Goal: Task Accomplishment & Management: Complete application form

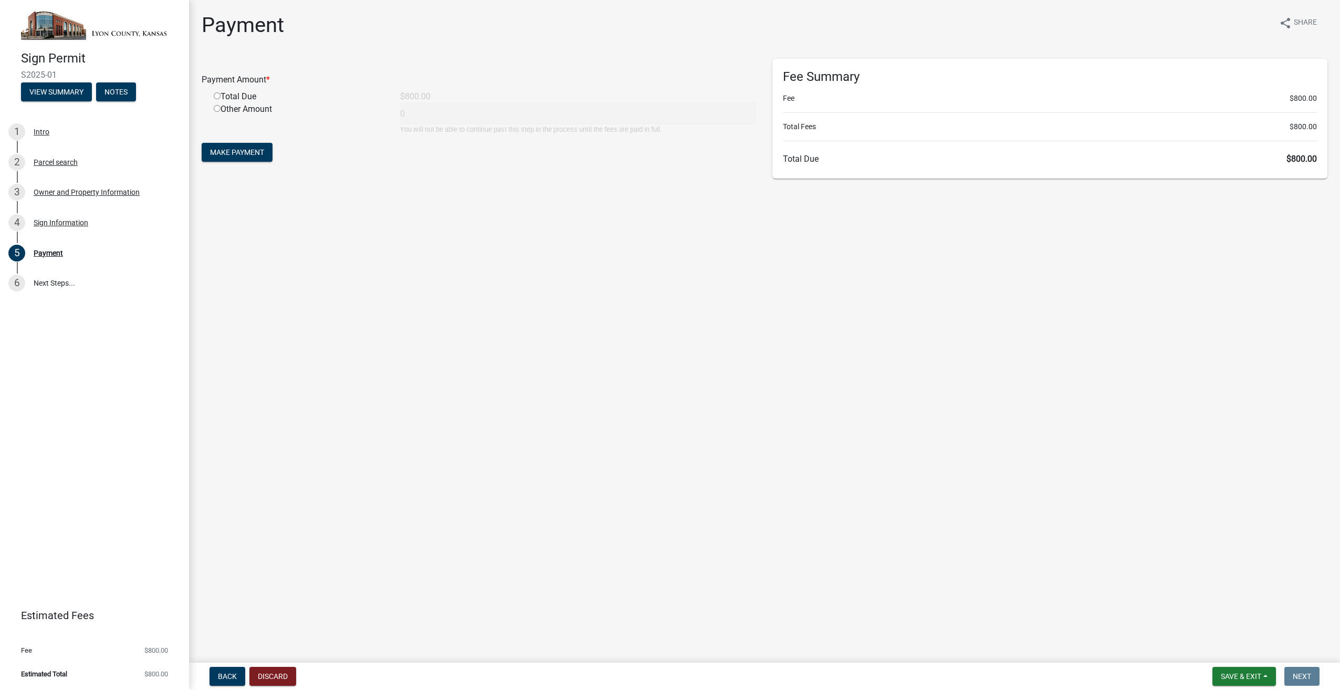
click at [217, 94] on input "radio" at bounding box center [217, 95] width 7 height 7
radio input "true"
type input "800"
click at [231, 150] on span "Make Payment" at bounding box center [237, 152] width 54 height 8
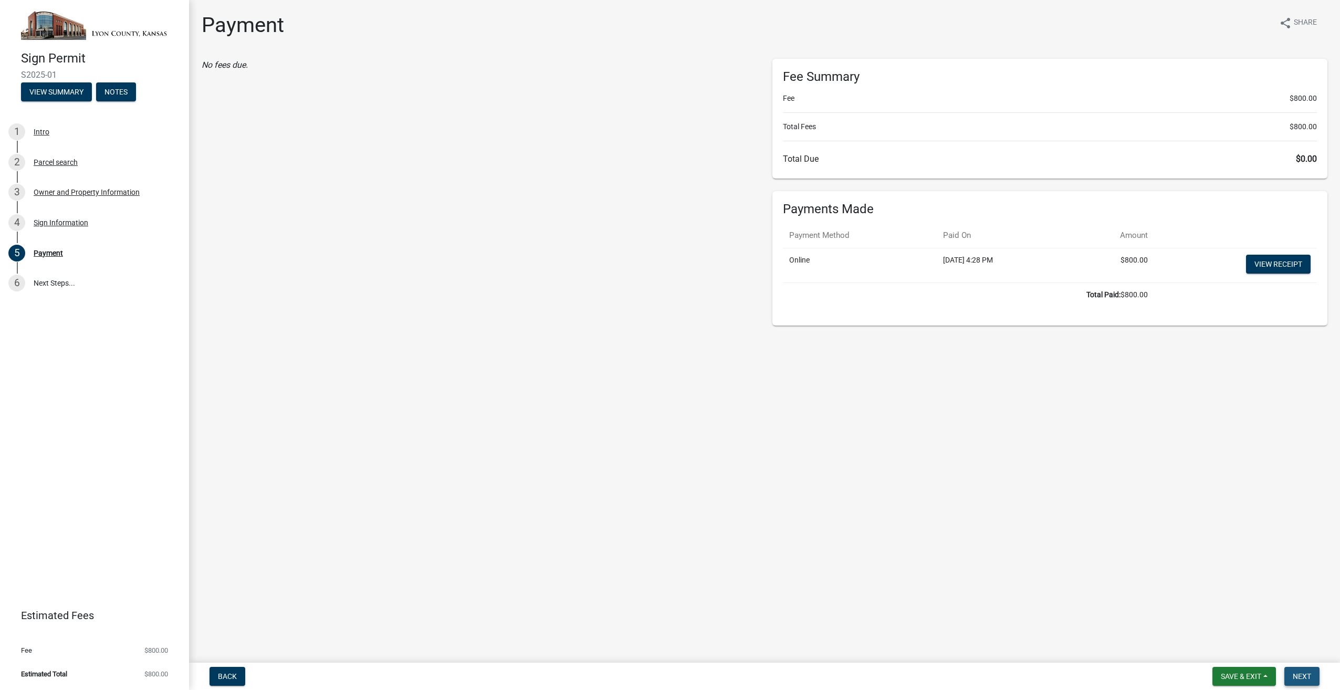
click at [1299, 670] on button "Next" at bounding box center [1302, 676] width 35 height 19
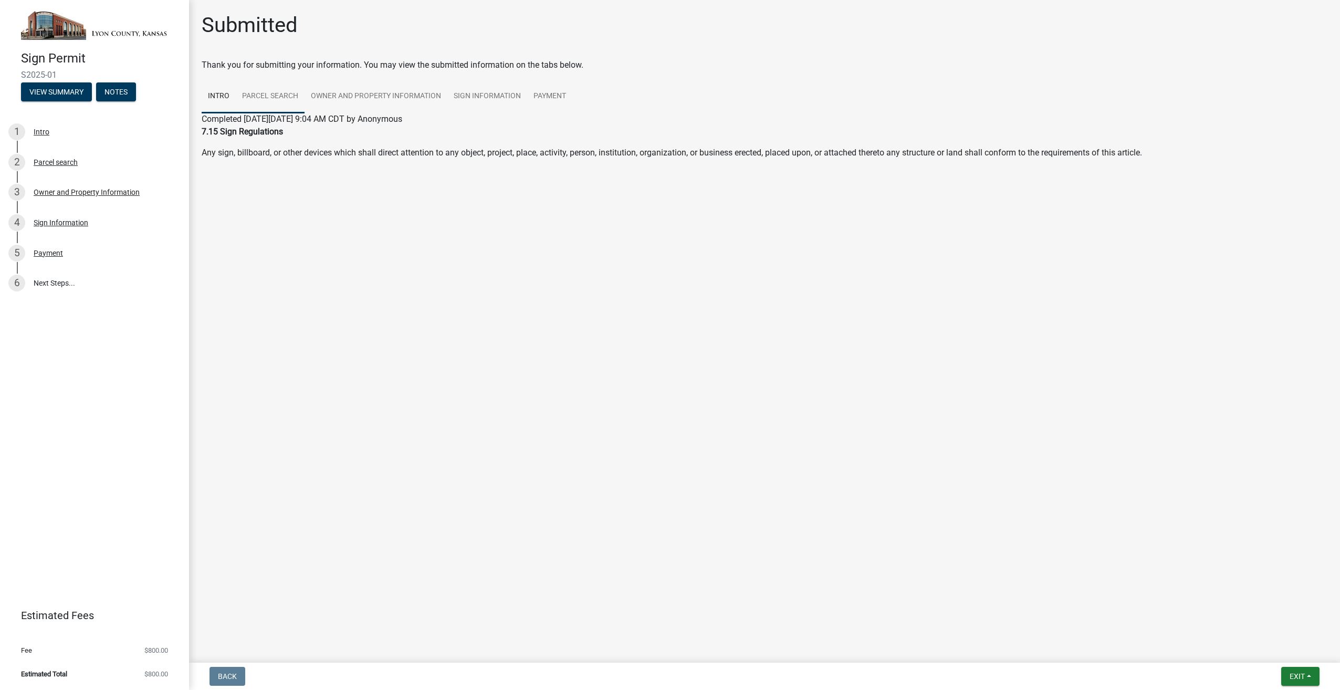
click at [268, 91] on link "Parcel search" at bounding box center [270, 97] width 69 height 34
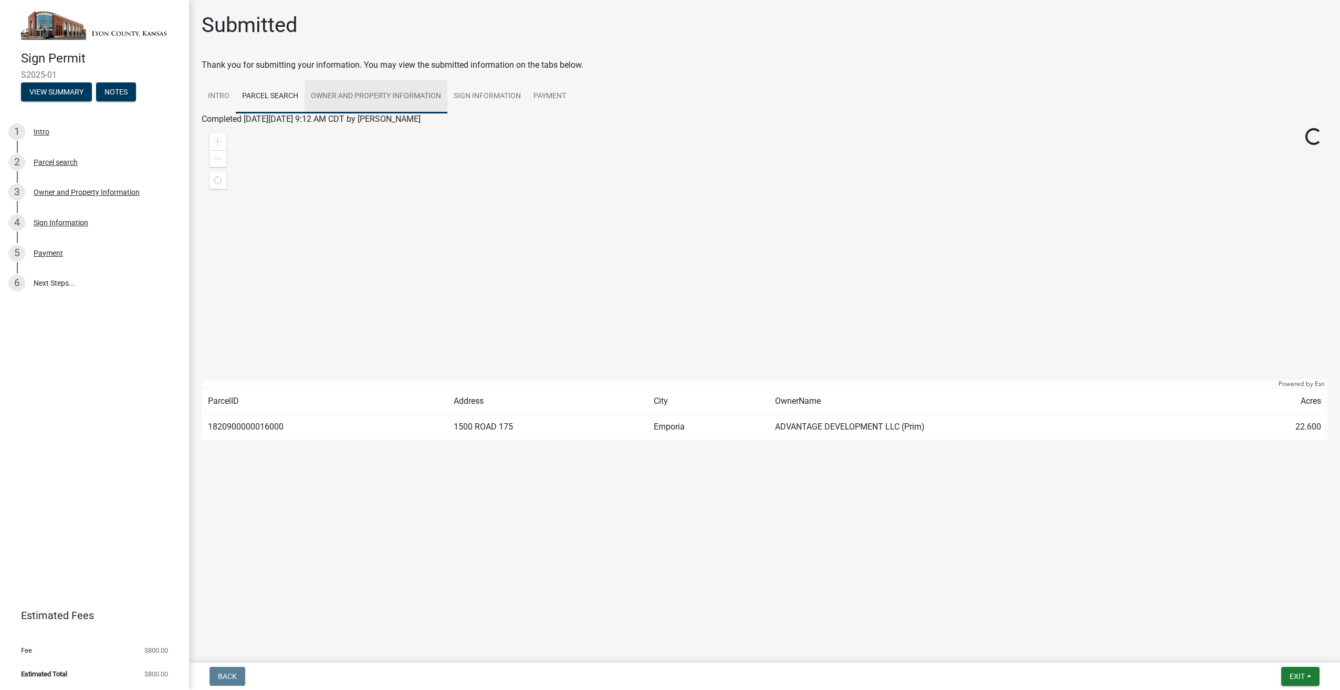
click at [380, 93] on link "Owner and Property Information" at bounding box center [376, 97] width 143 height 34
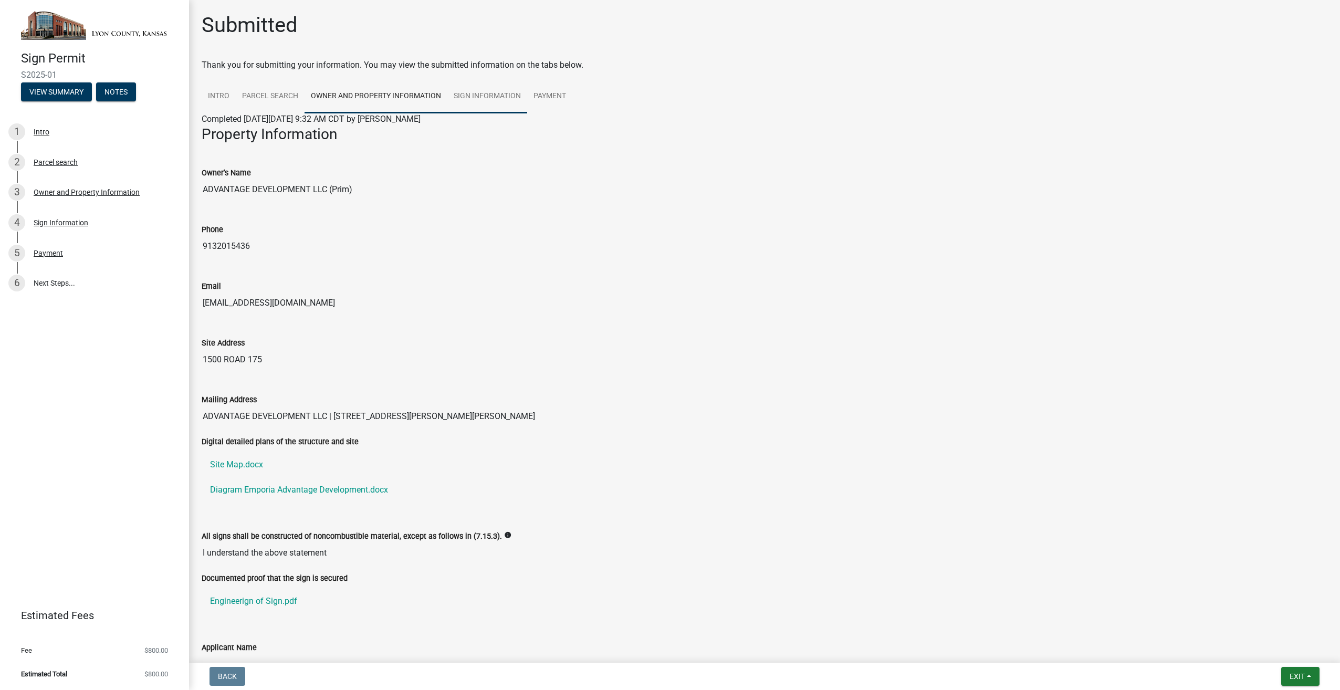
click at [478, 96] on link "Sign Information" at bounding box center [487, 97] width 80 height 34
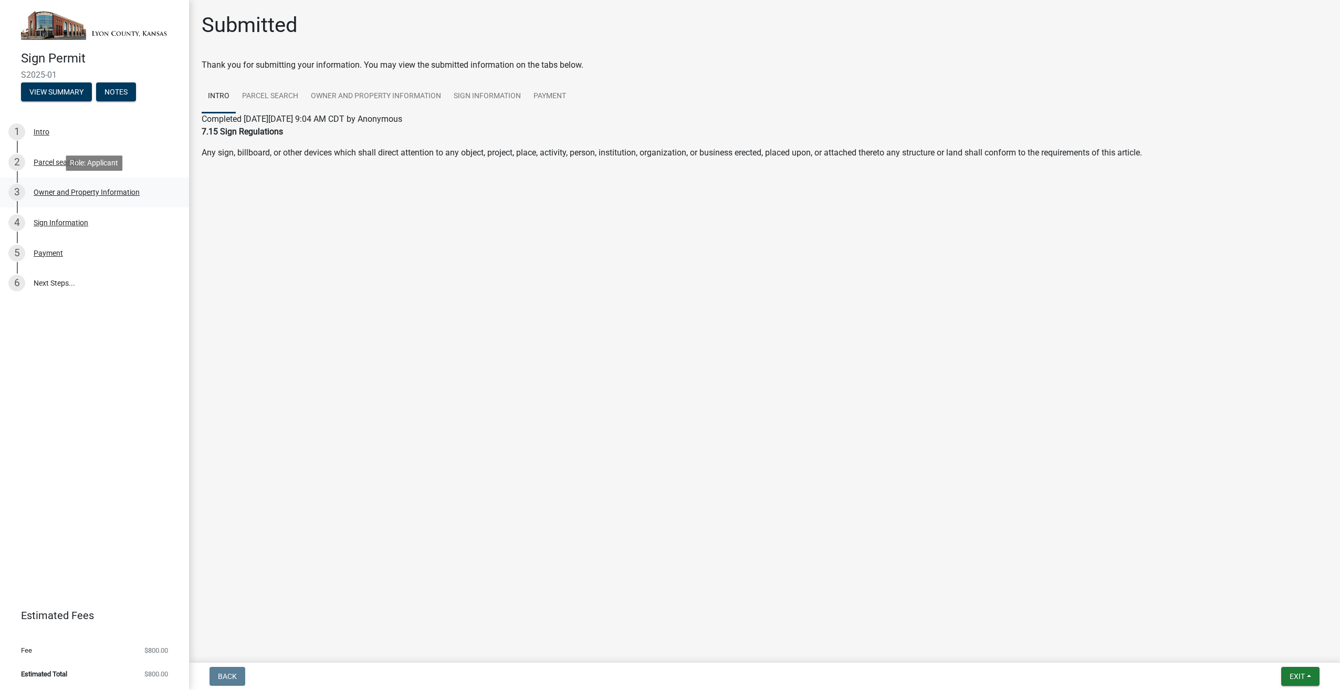
click at [72, 192] on div "Owner and Property Information" at bounding box center [87, 192] width 106 height 7
click at [481, 95] on link "Sign Information" at bounding box center [487, 97] width 80 height 34
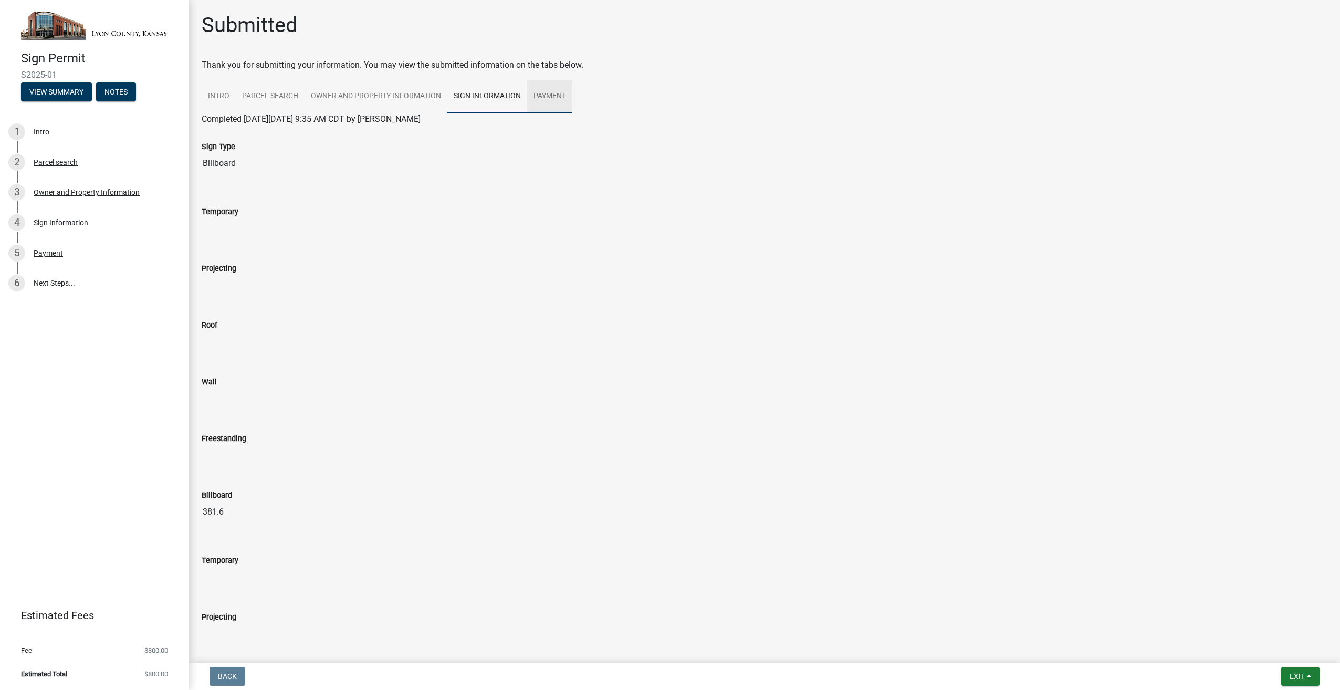
click at [546, 95] on link "Payment" at bounding box center [549, 97] width 45 height 34
